Goal: Task Accomplishment & Management: Use online tool/utility

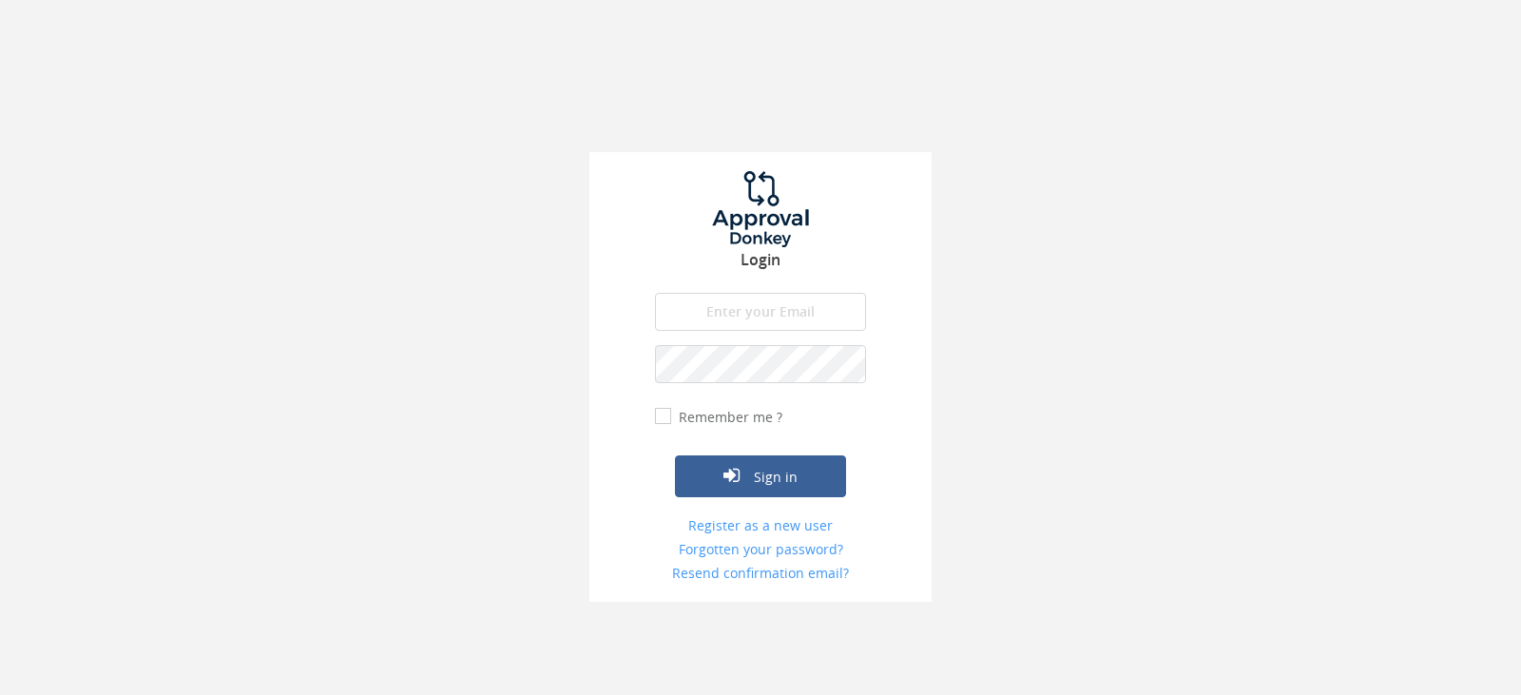
click at [762, 298] on input "email" at bounding box center [760, 312] width 211 height 38
type input "[EMAIL_ADDRESS][DOMAIN_NAME]"
click at [675, 455] on button "Sign in" at bounding box center [760, 476] width 171 height 42
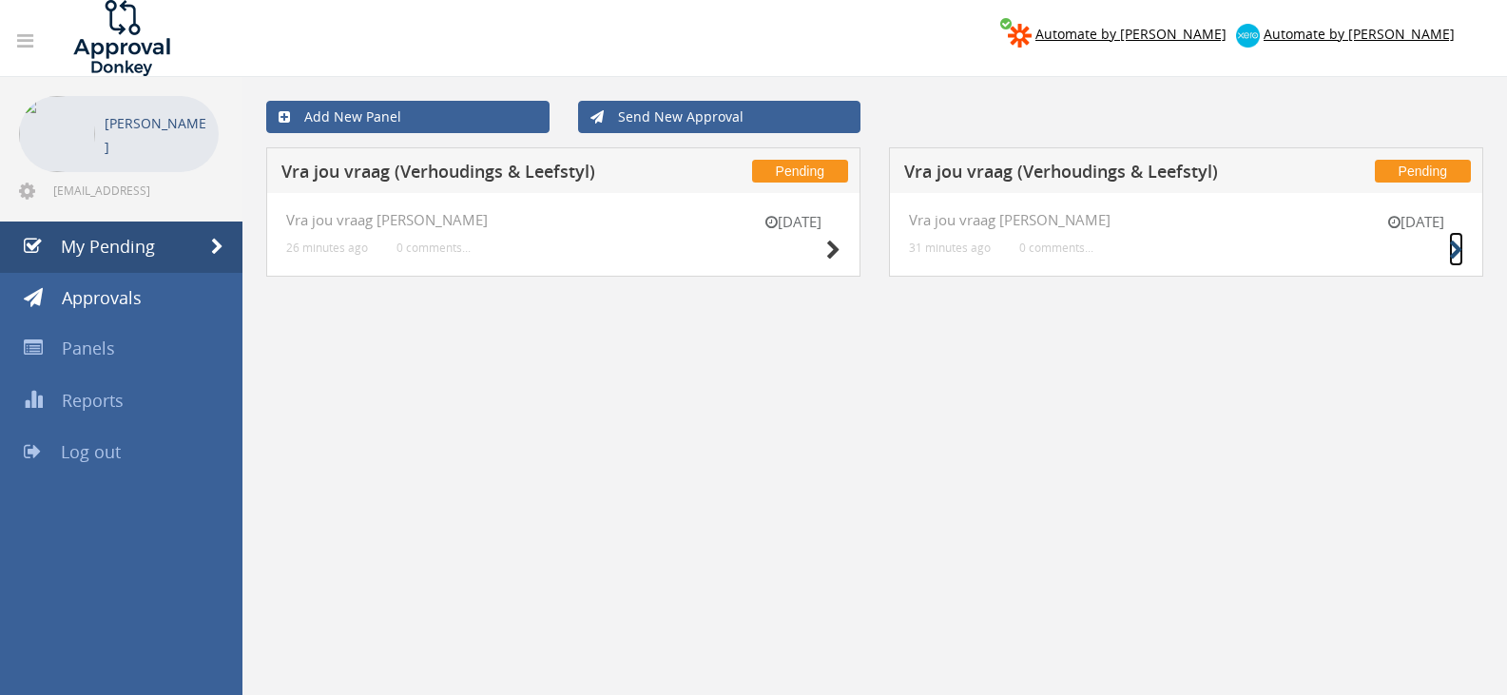
click at [1461, 253] on icon at bounding box center [1456, 251] width 14 height 20
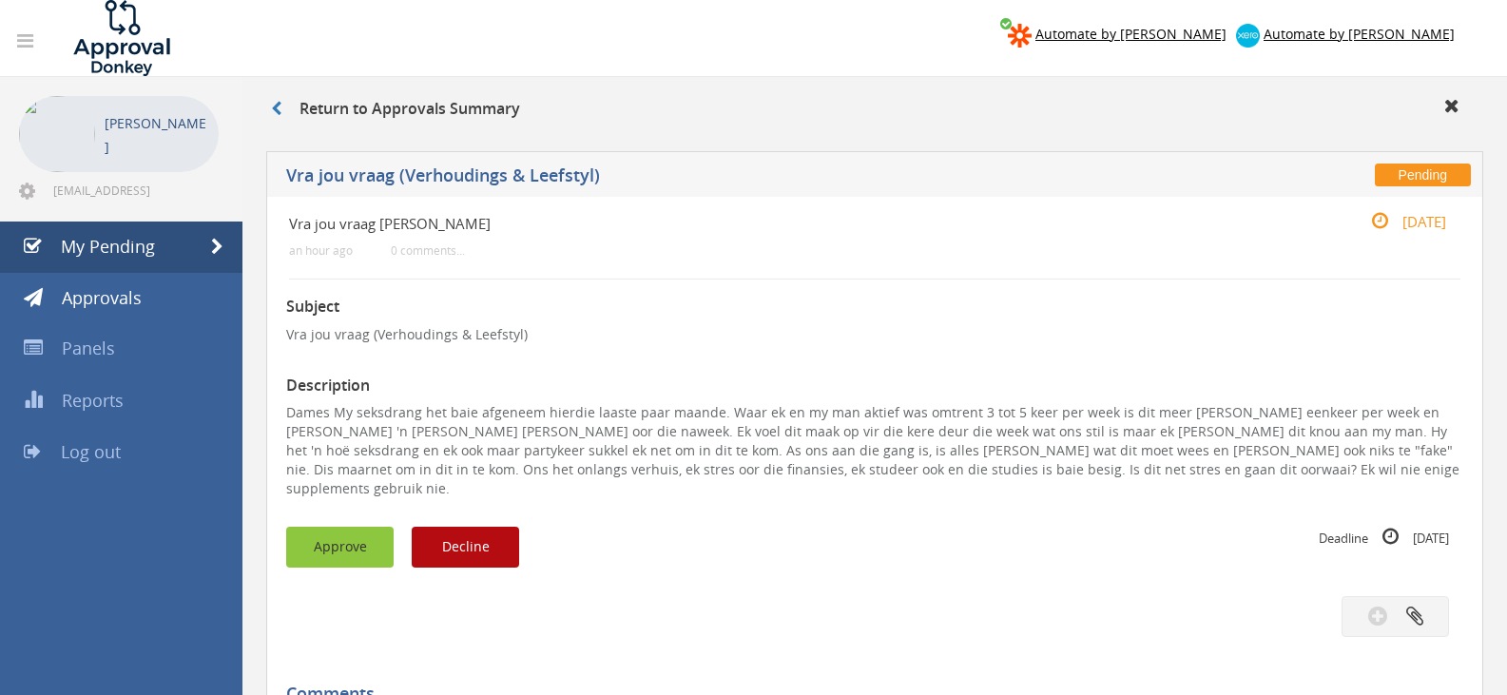
click at [367, 527] on button "Approve" at bounding box center [339, 547] width 107 height 41
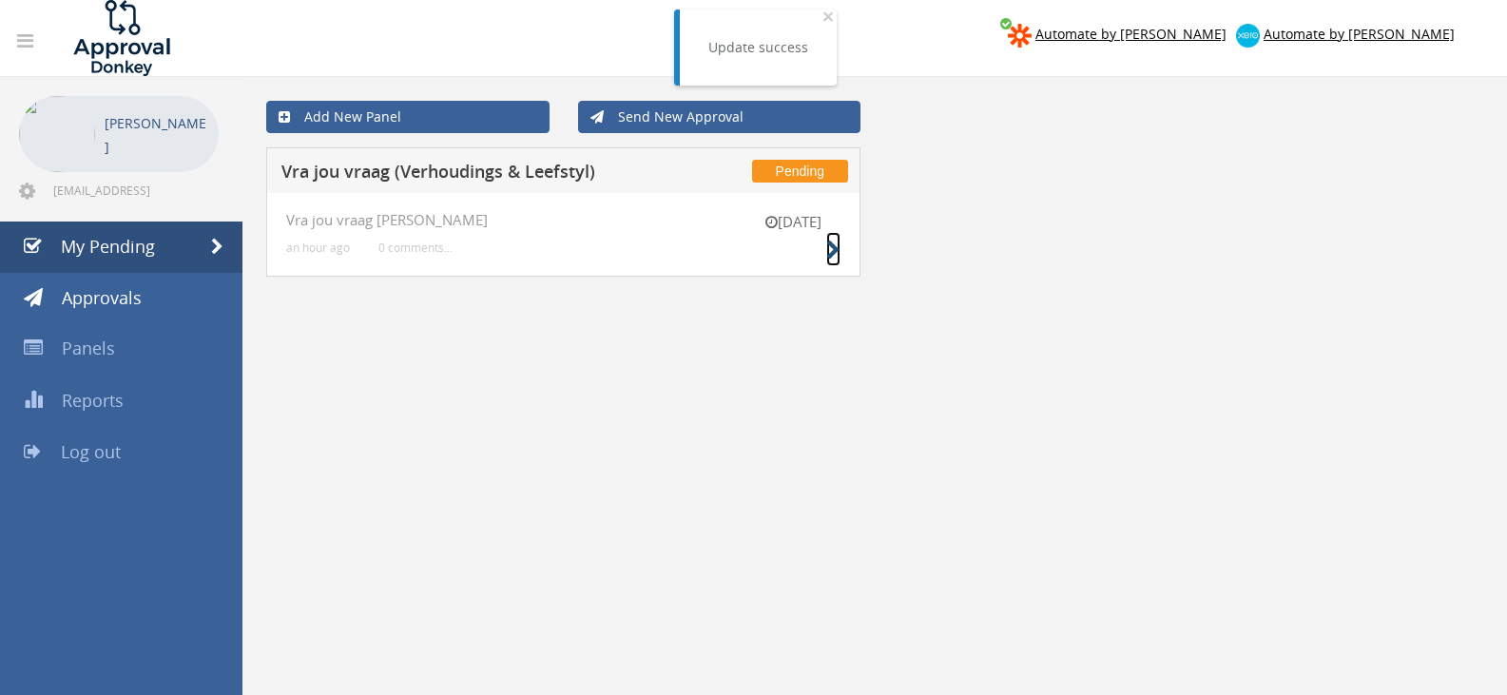
click at [837, 247] on icon at bounding box center [833, 251] width 14 height 20
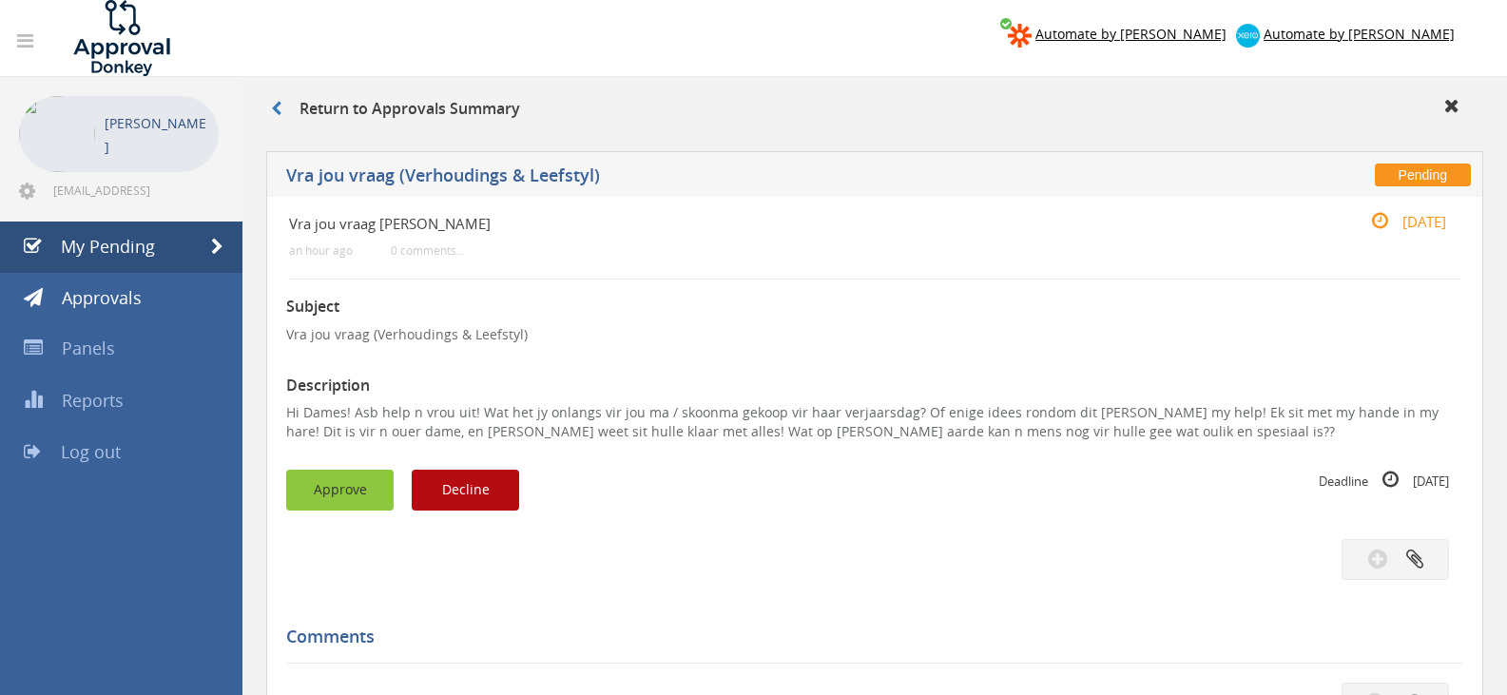
click at [310, 501] on button "Approve" at bounding box center [339, 490] width 107 height 41
